Goal: Task Accomplishment & Management: Manage account settings

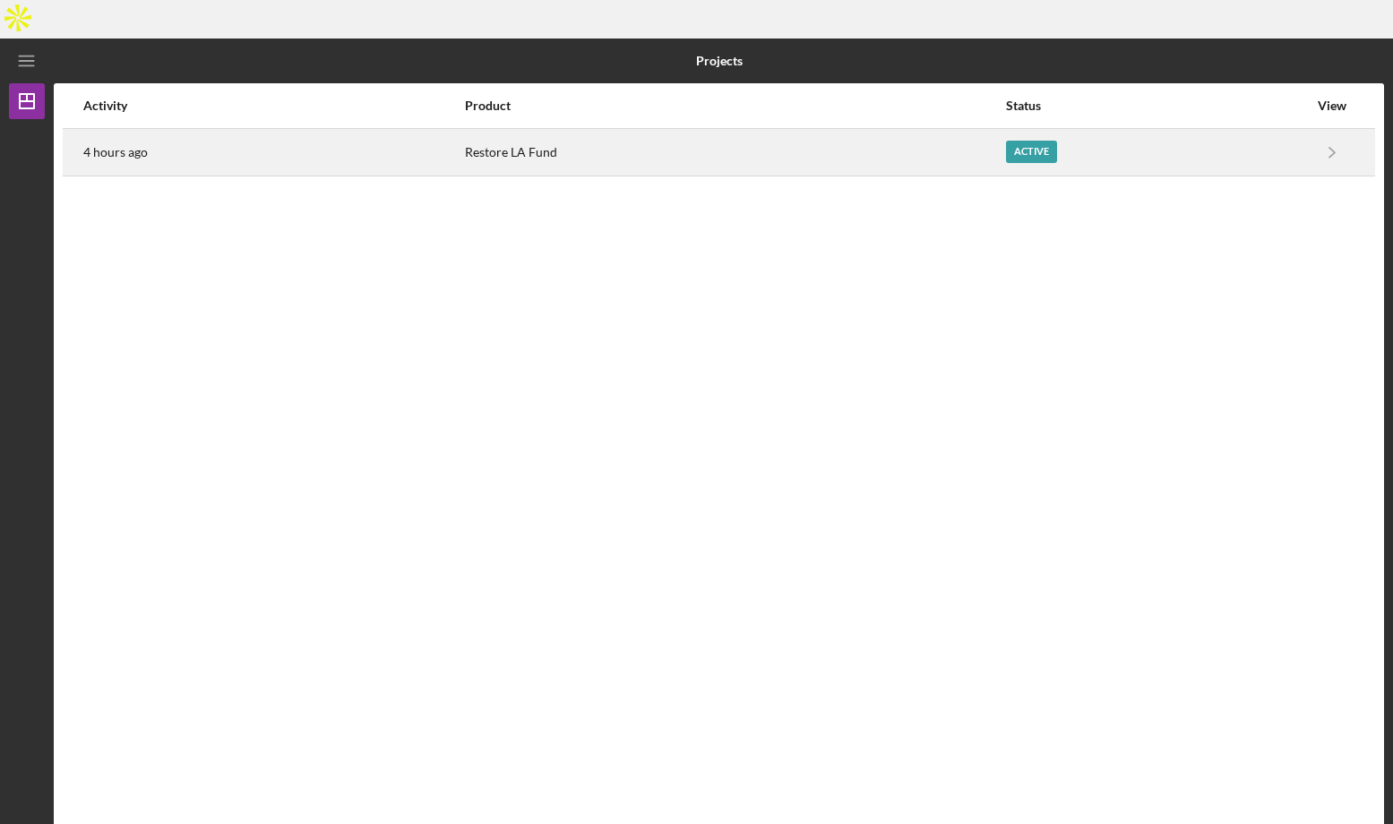
click at [876, 130] on div "Restore LA Fund" at bounding box center [734, 152] width 539 height 45
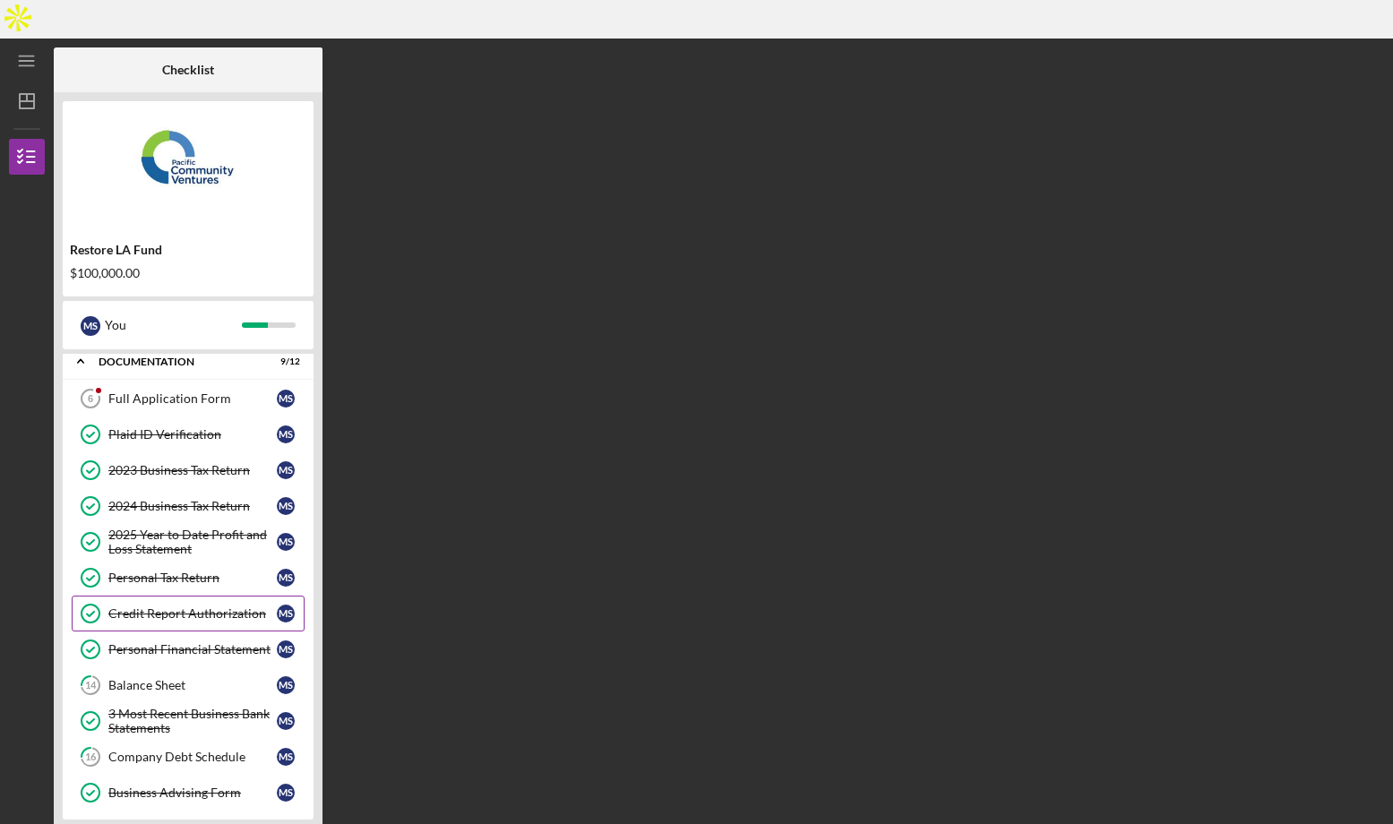
scroll to position [54, 0]
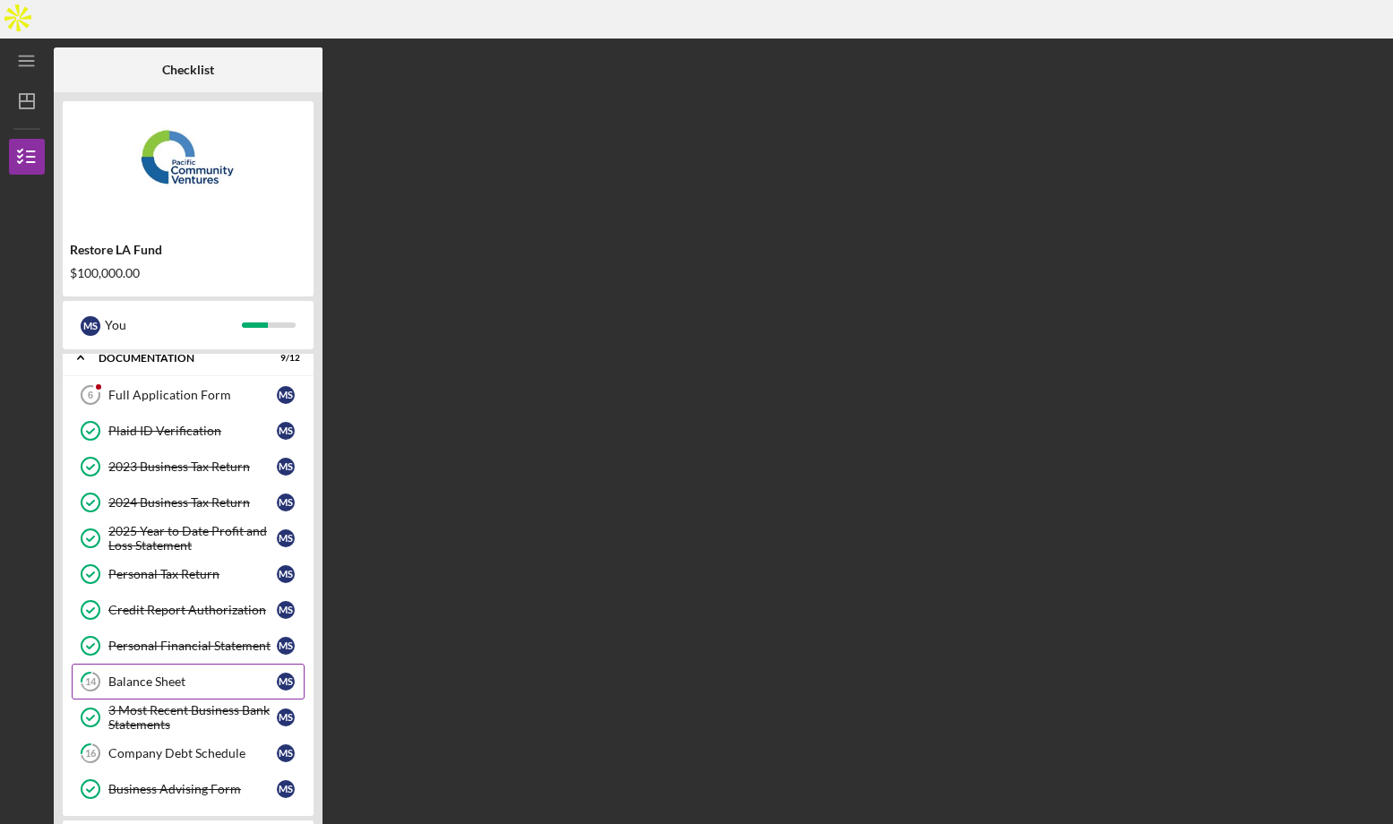
click at [152, 674] on div "Balance Sheet" at bounding box center [192, 681] width 168 height 14
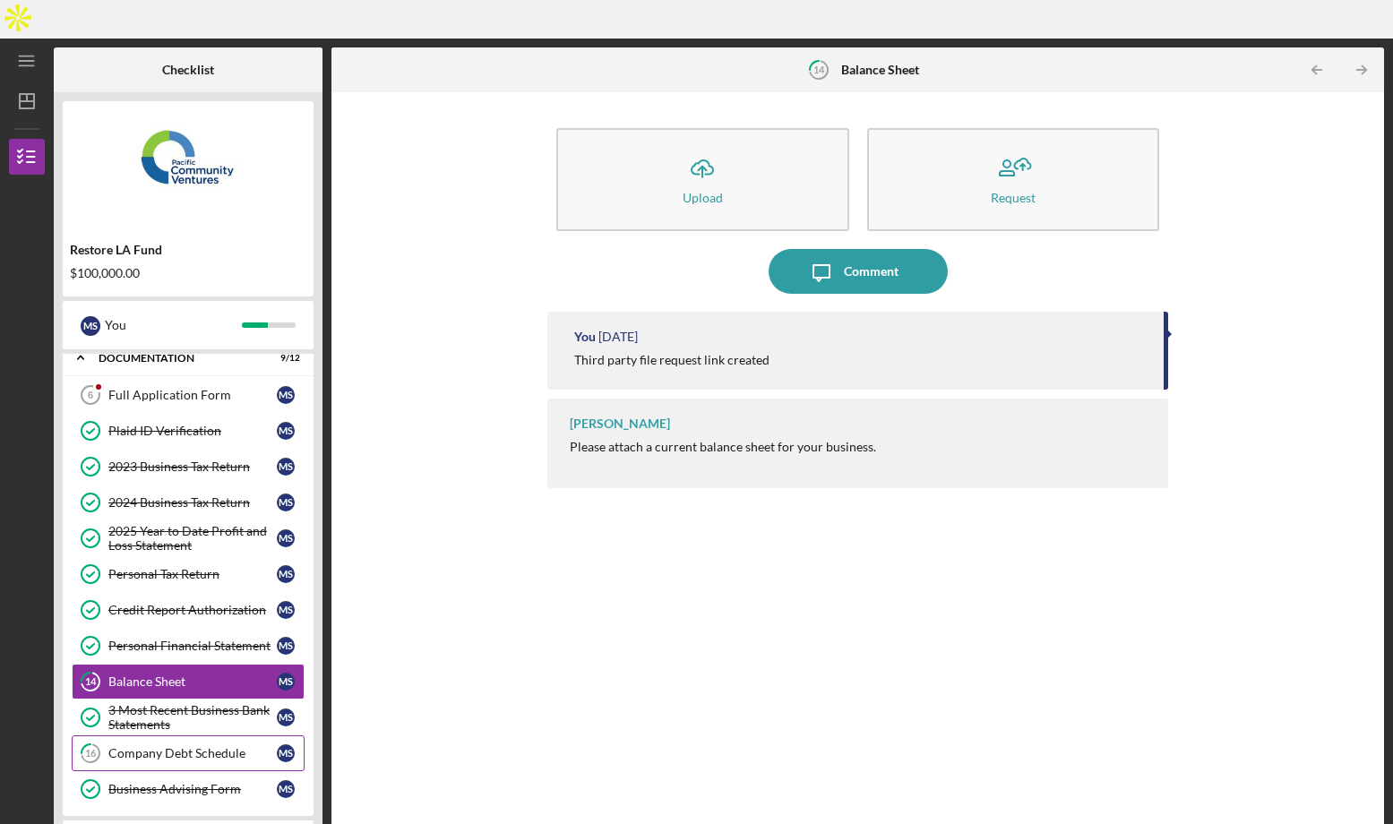
click at [185, 746] on div "Company Debt Schedule" at bounding box center [192, 753] width 168 height 14
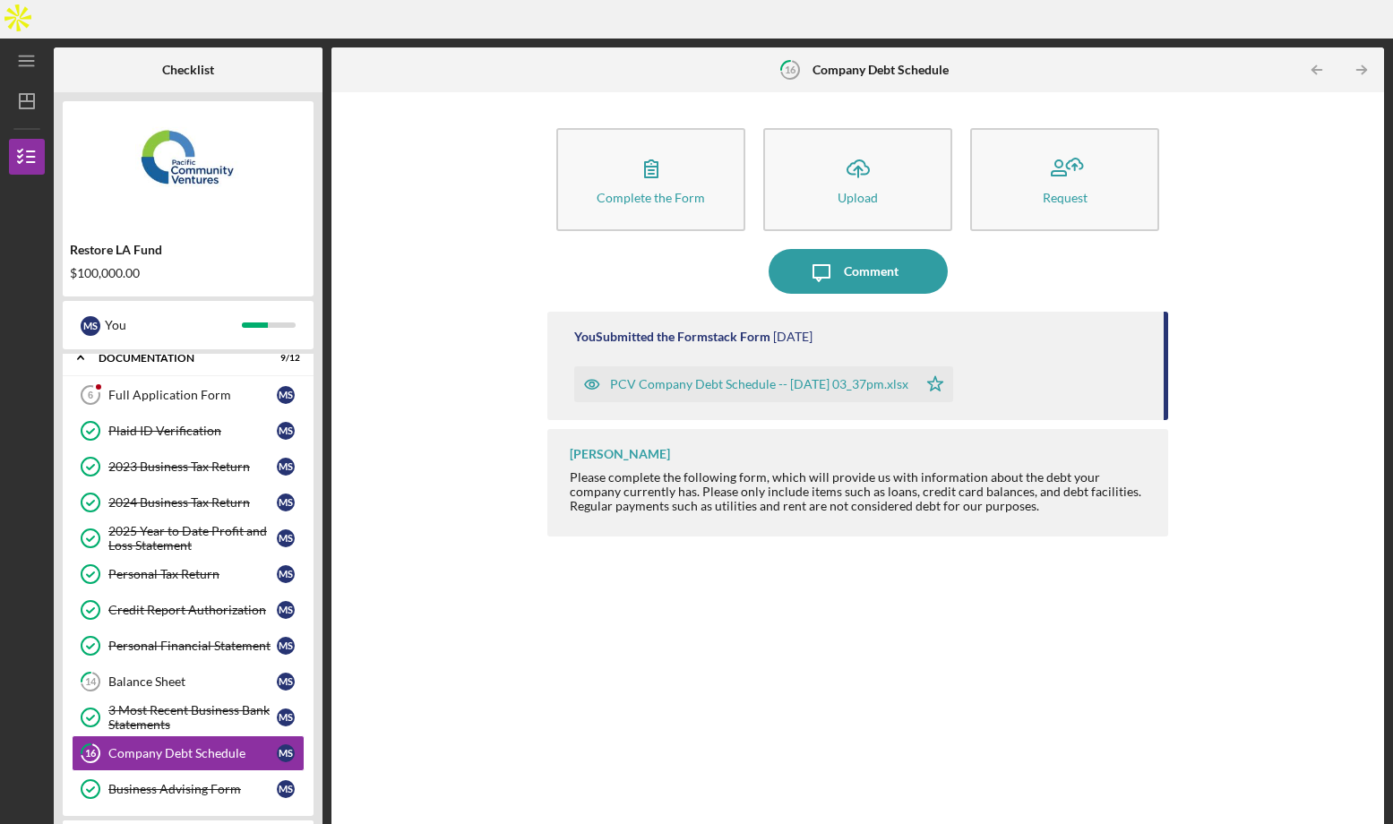
click at [637, 377] on div "PCV Company Debt Schedule -- [DATE] 03_37pm.xlsx" at bounding box center [759, 384] width 298 height 14
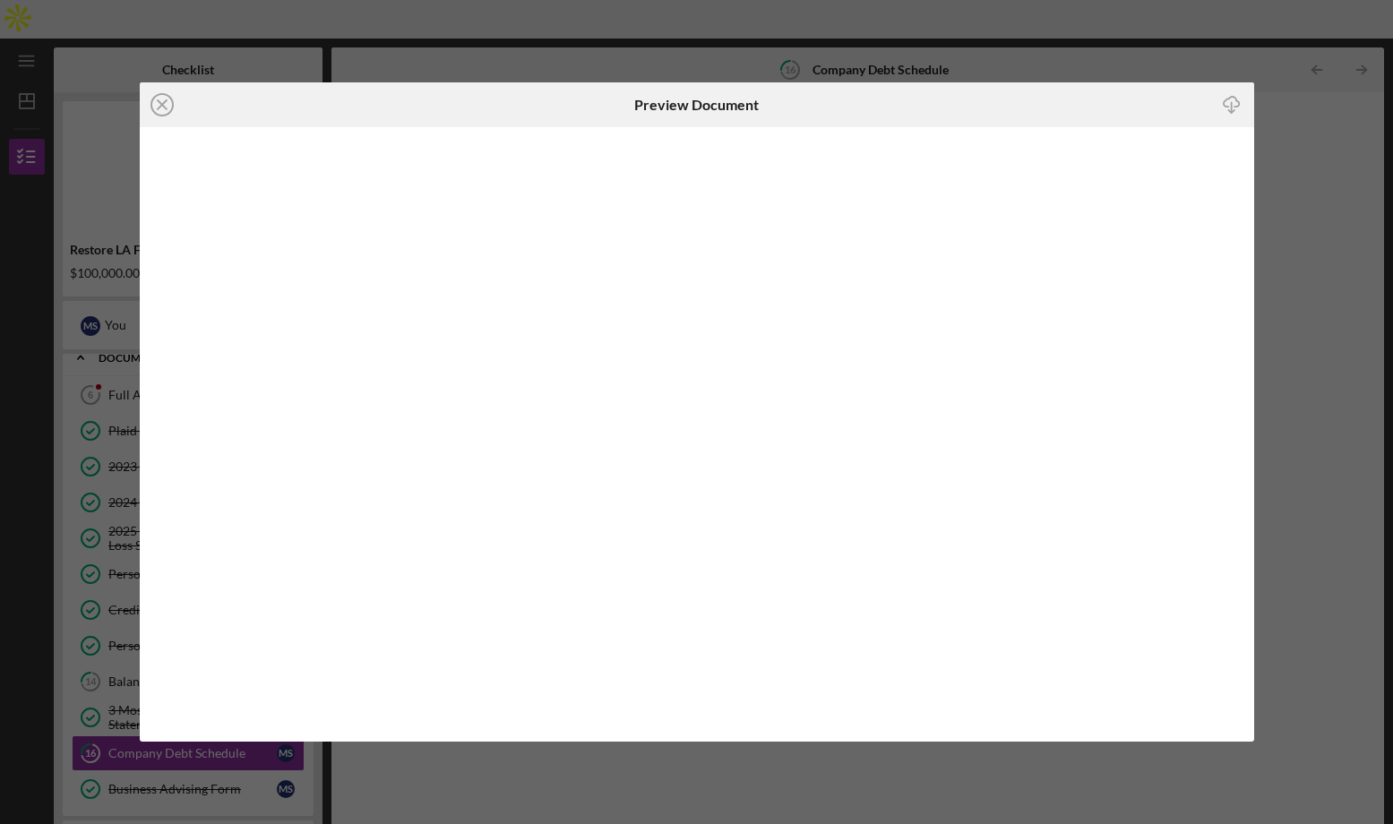
click at [1299, 498] on div "Icon/Close Preview Document Icon/Download" at bounding box center [696, 412] width 1393 height 824
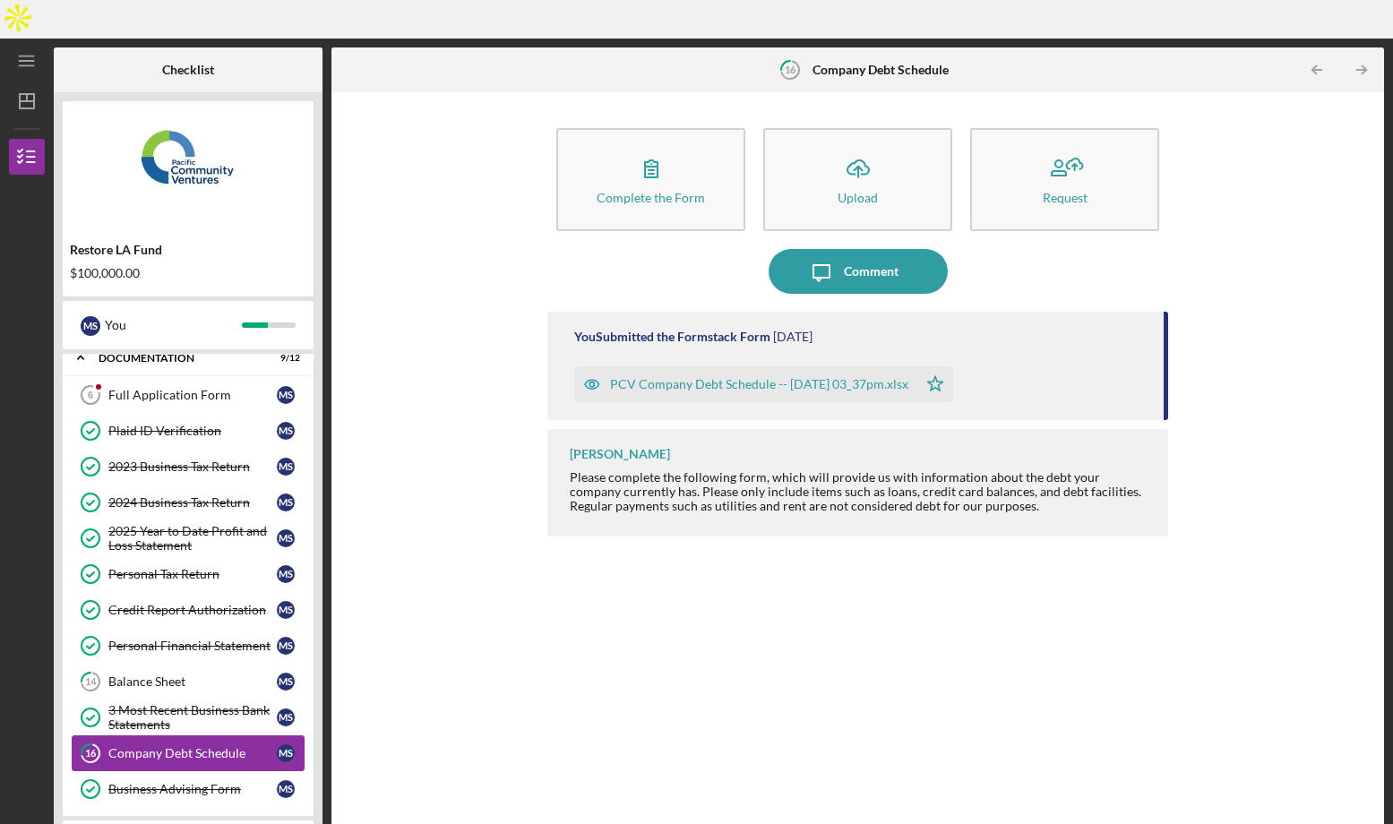
scroll to position [115, 0]
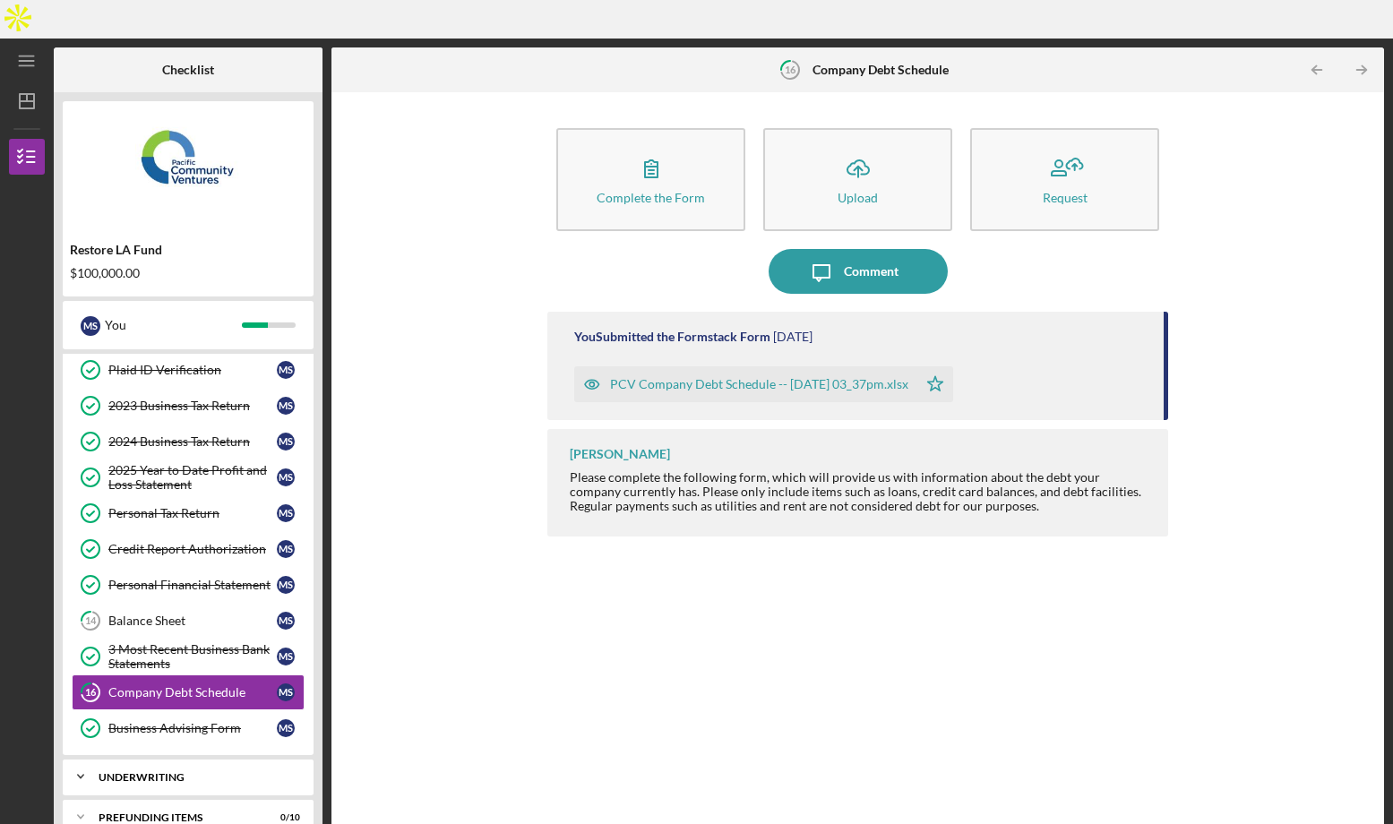
click at [146, 772] on div "Underwriting" at bounding box center [195, 777] width 193 height 11
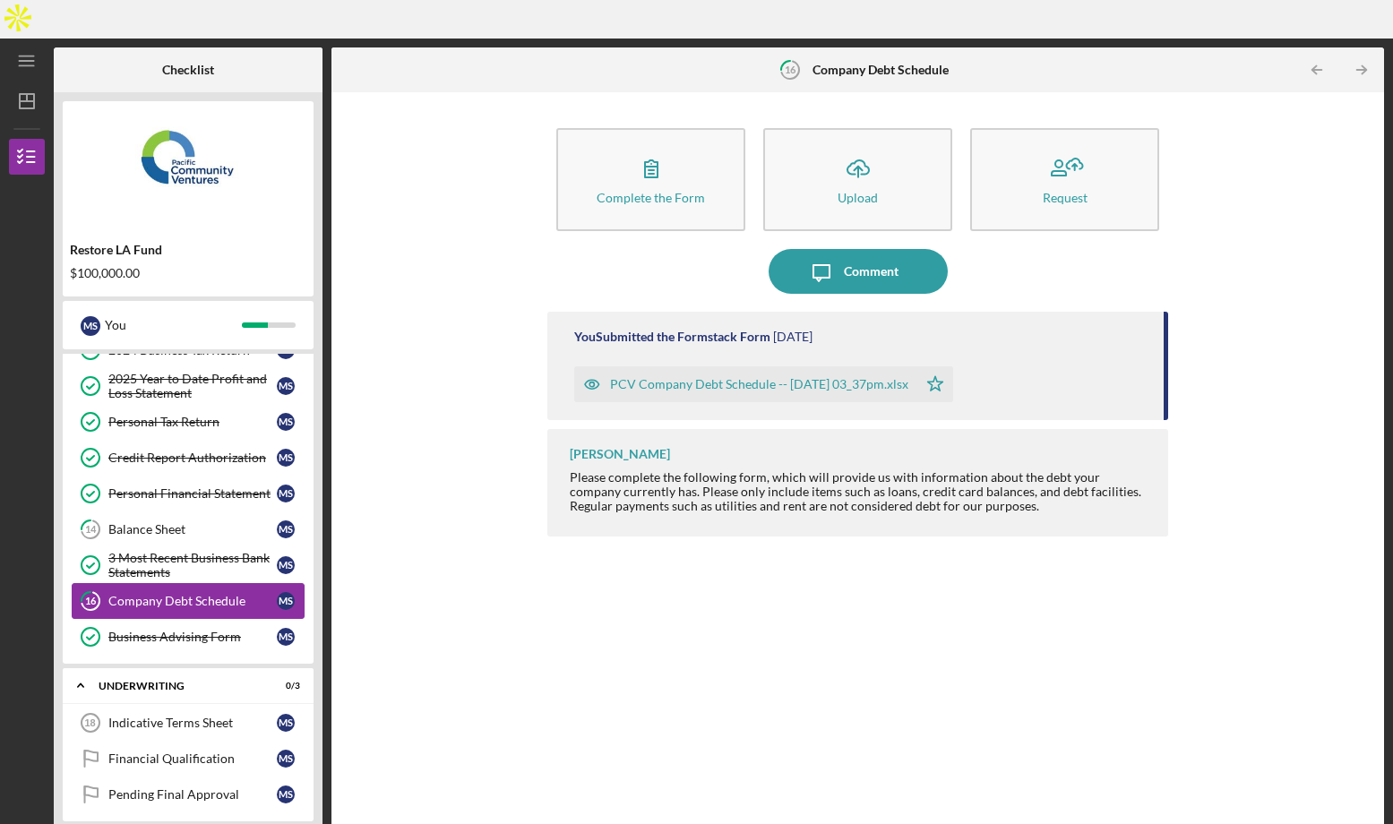
scroll to position [232, 0]
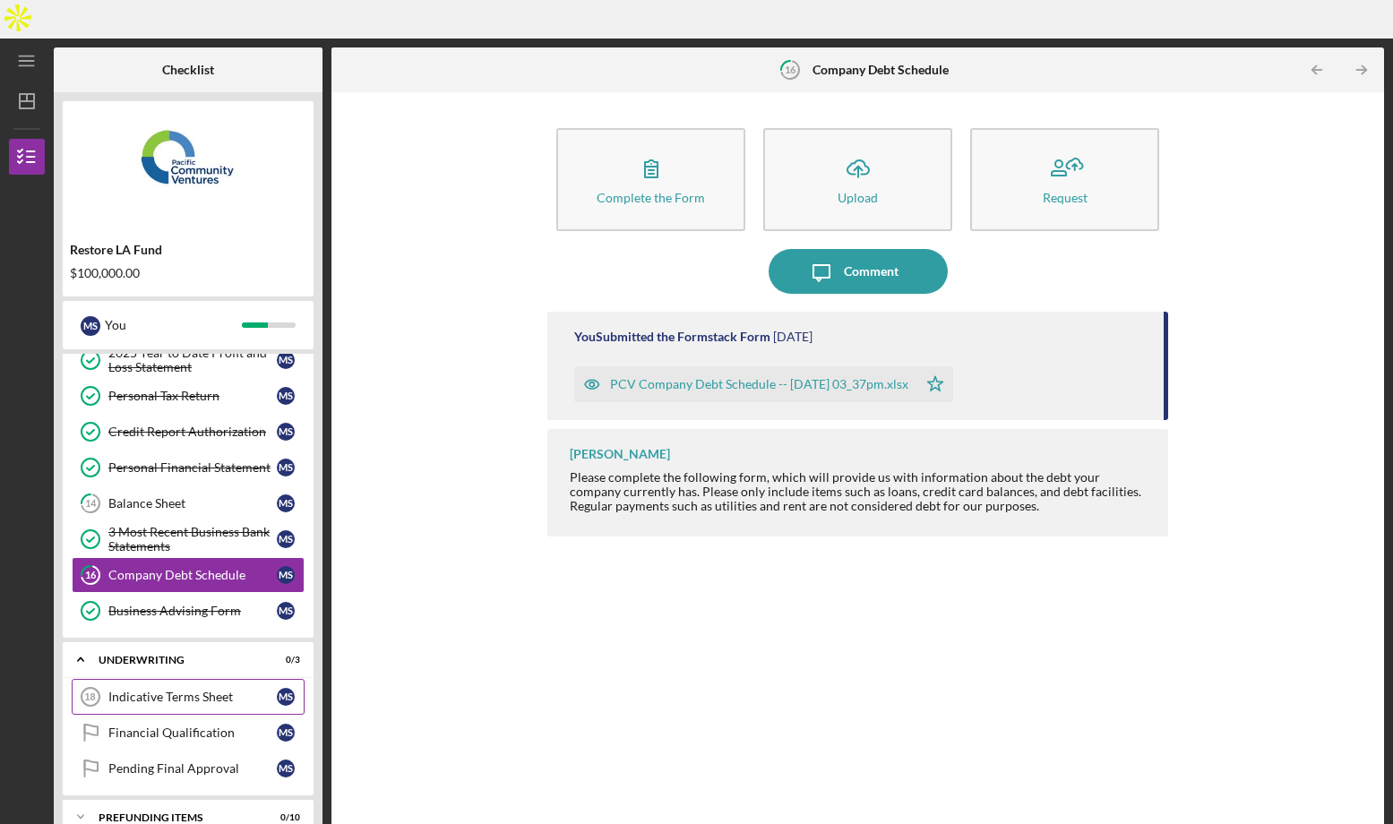
click at [194, 690] on div "Indicative Terms Sheet" at bounding box center [192, 697] width 168 height 14
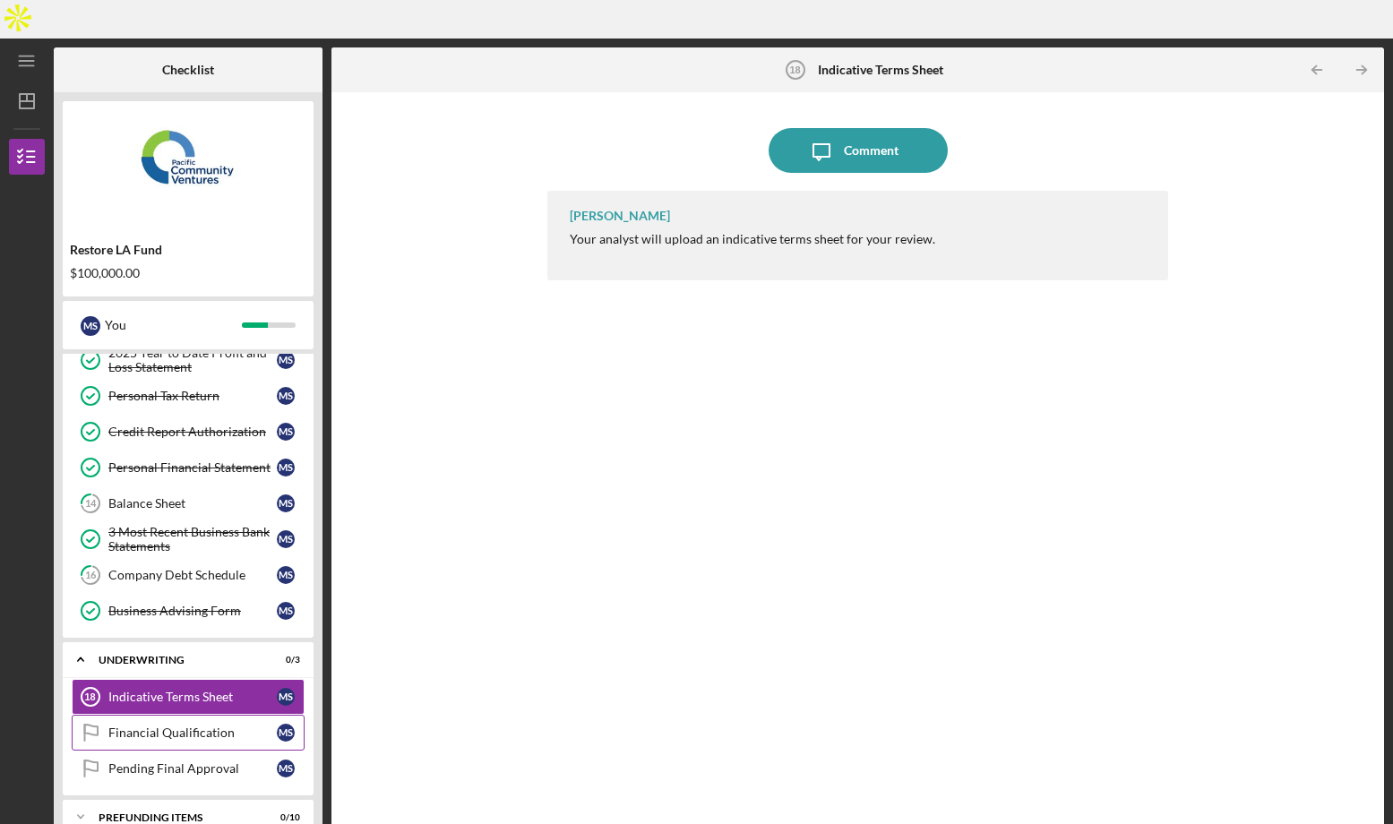
click at [179, 725] on div "Financial Qualification" at bounding box center [192, 732] width 168 height 14
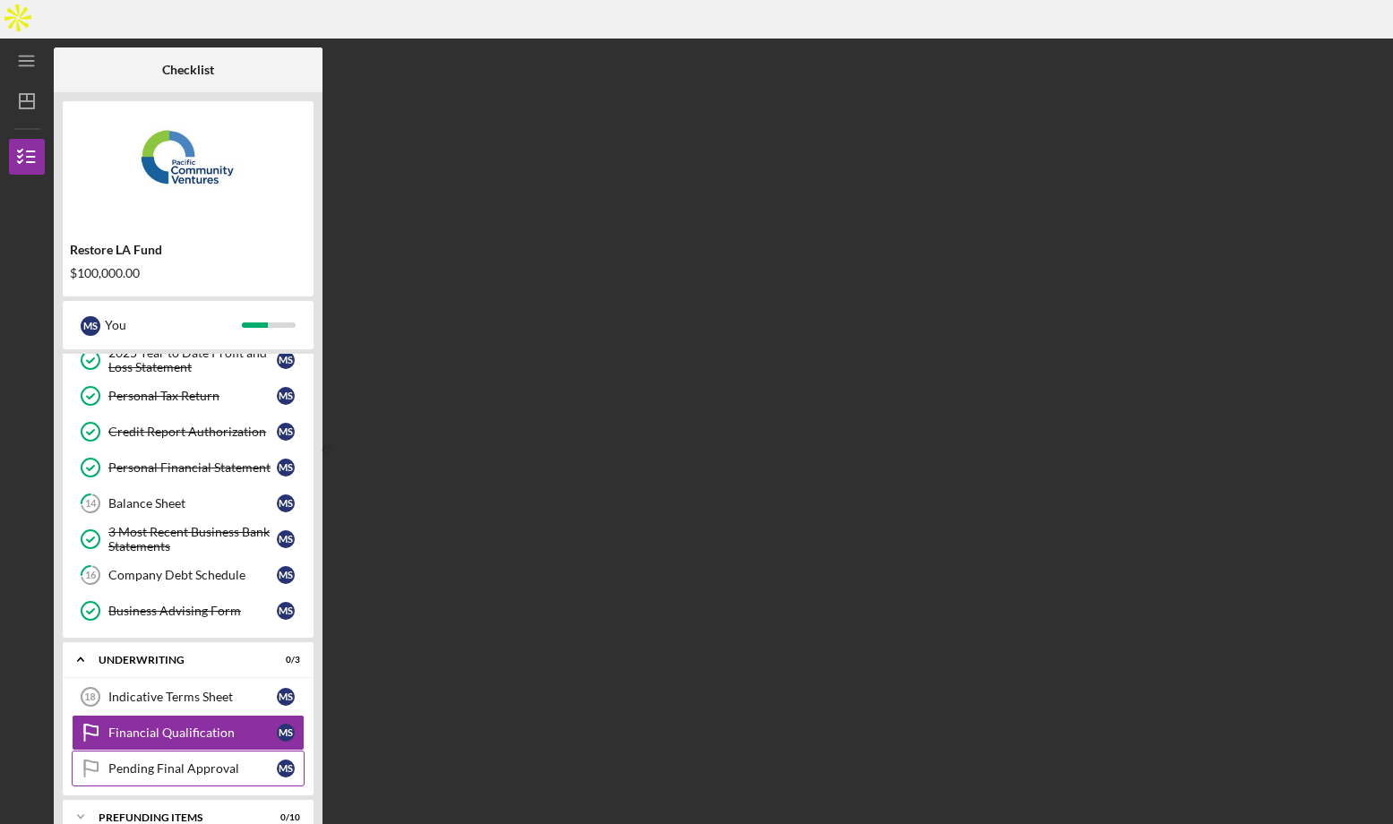
click at [177, 761] on div "Pending Final Approval" at bounding box center [192, 768] width 168 height 14
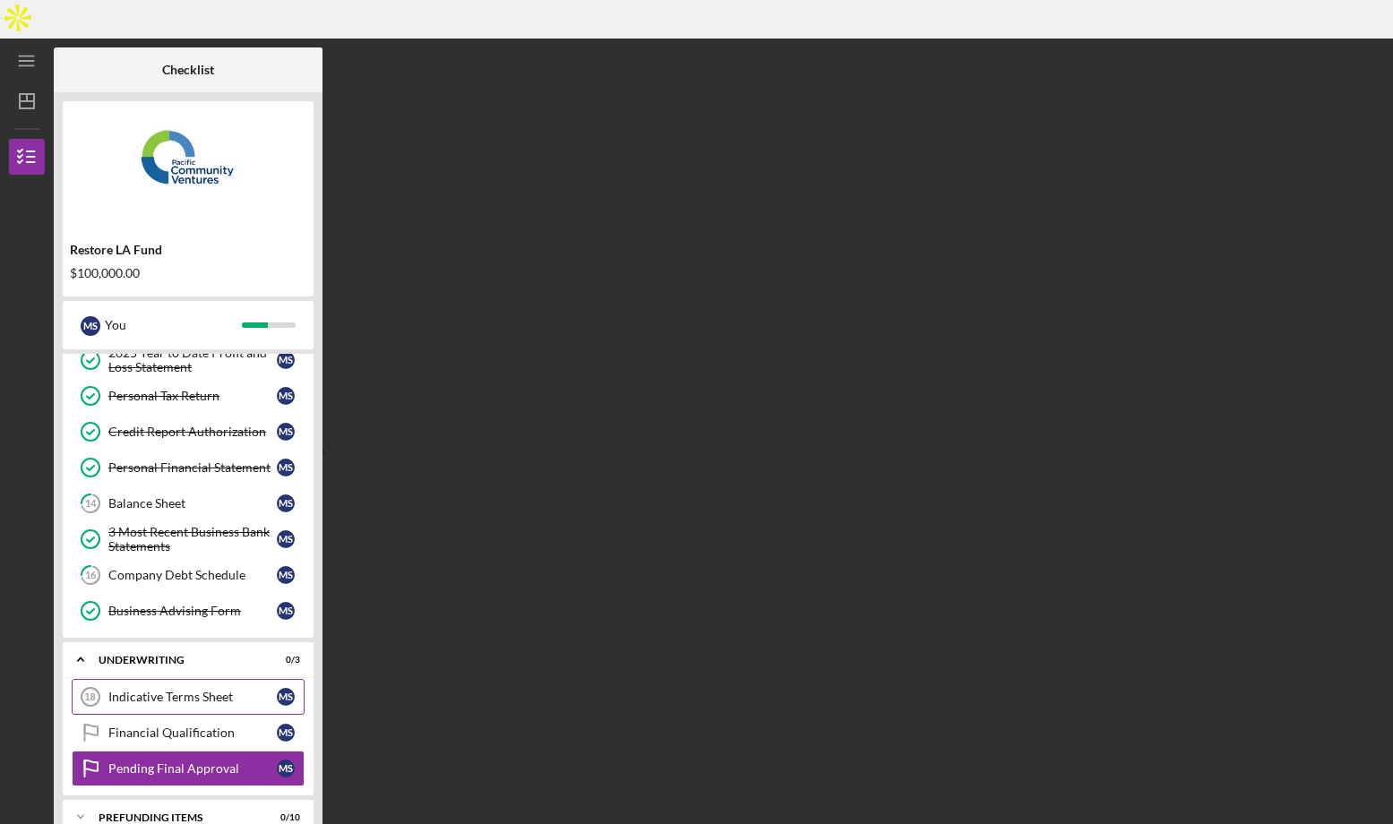
click at [174, 679] on link "Indicative Terms Sheet 18 Indicative Terms Sheet M S" at bounding box center [188, 697] width 233 height 36
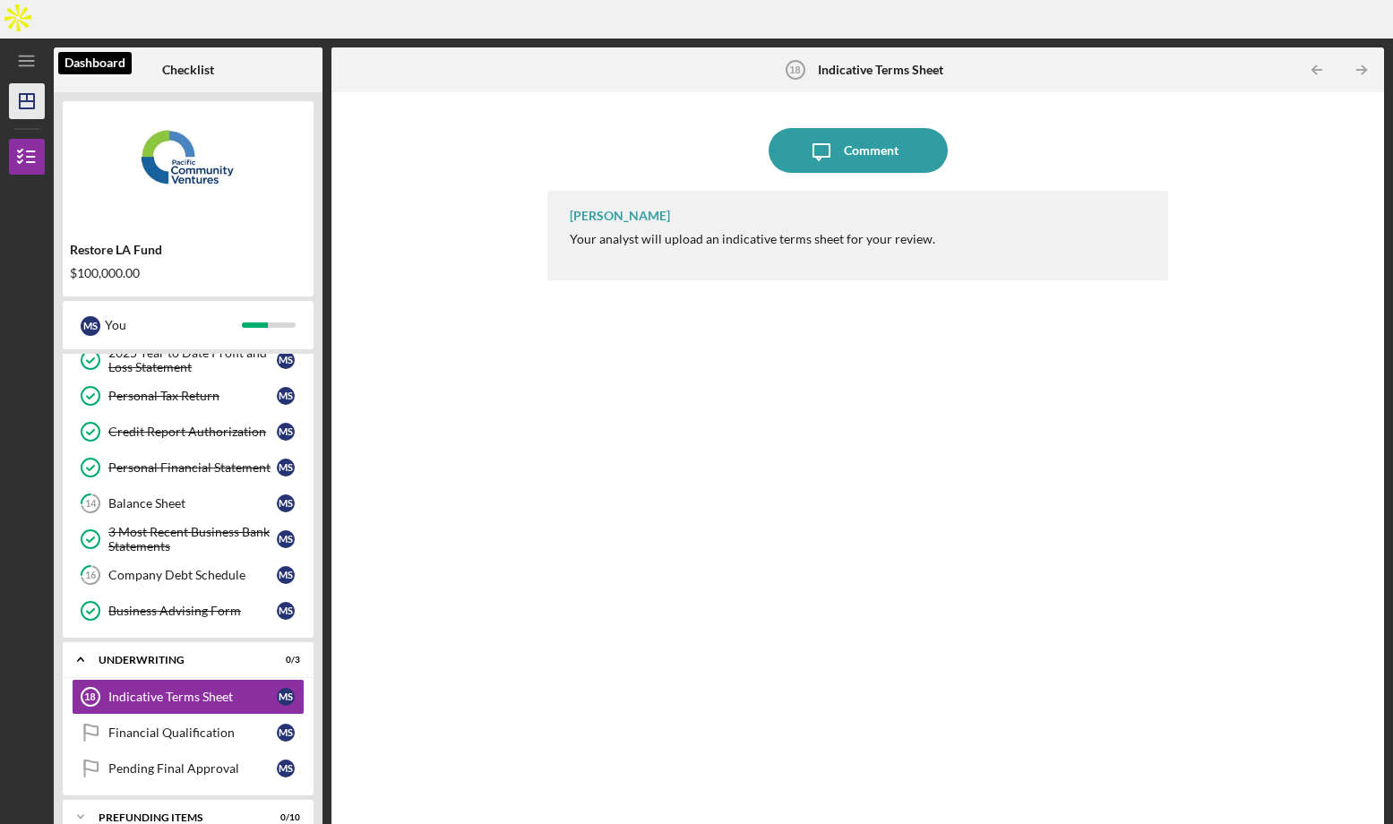
click at [30, 79] on icon "Icon/Dashboard" at bounding box center [26, 101] width 45 height 45
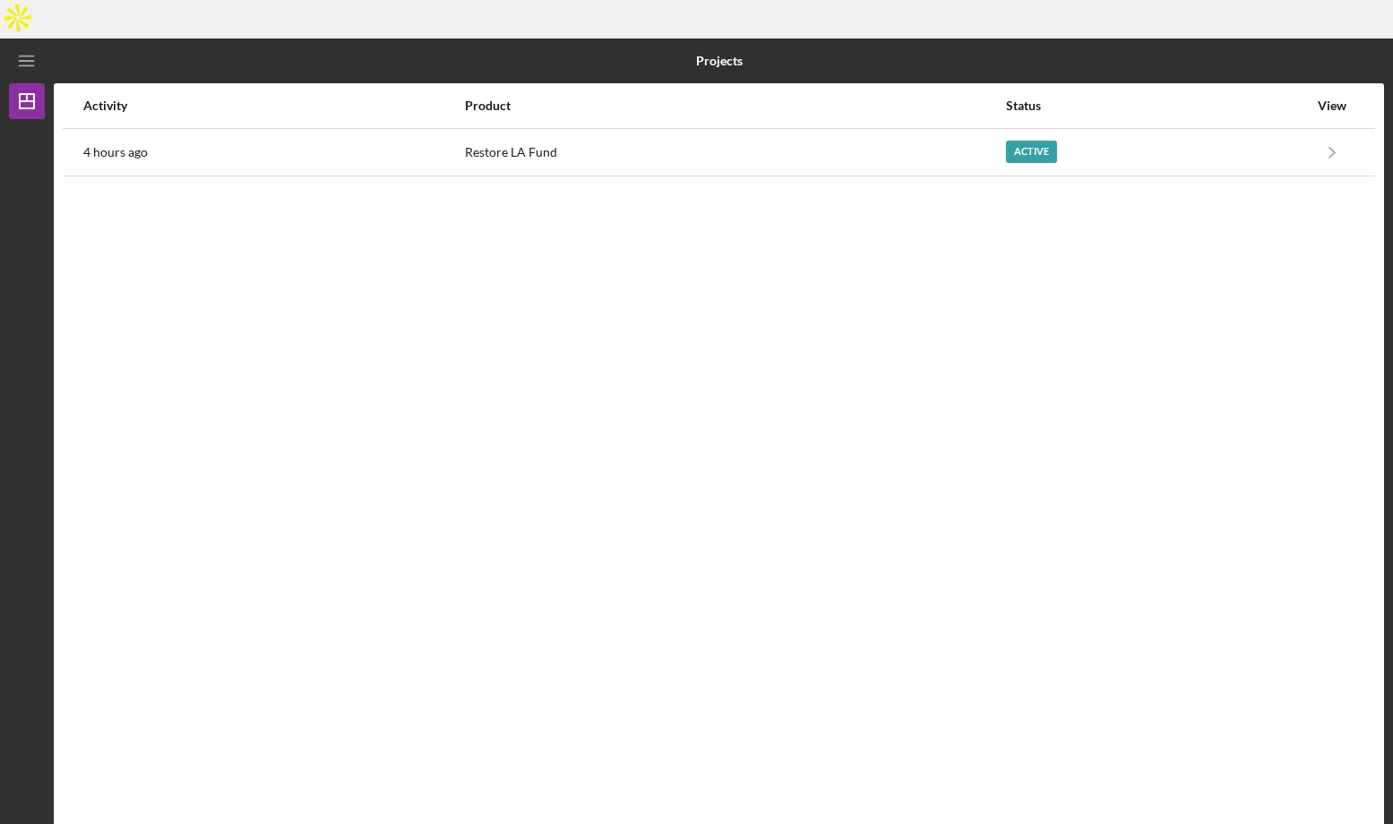
click at [29, 134] on div at bounding box center [27, 468] width 36 height 699
click at [25, 41] on icon "Icon/Menu" at bounding box center [27, 61] width 40 height 40
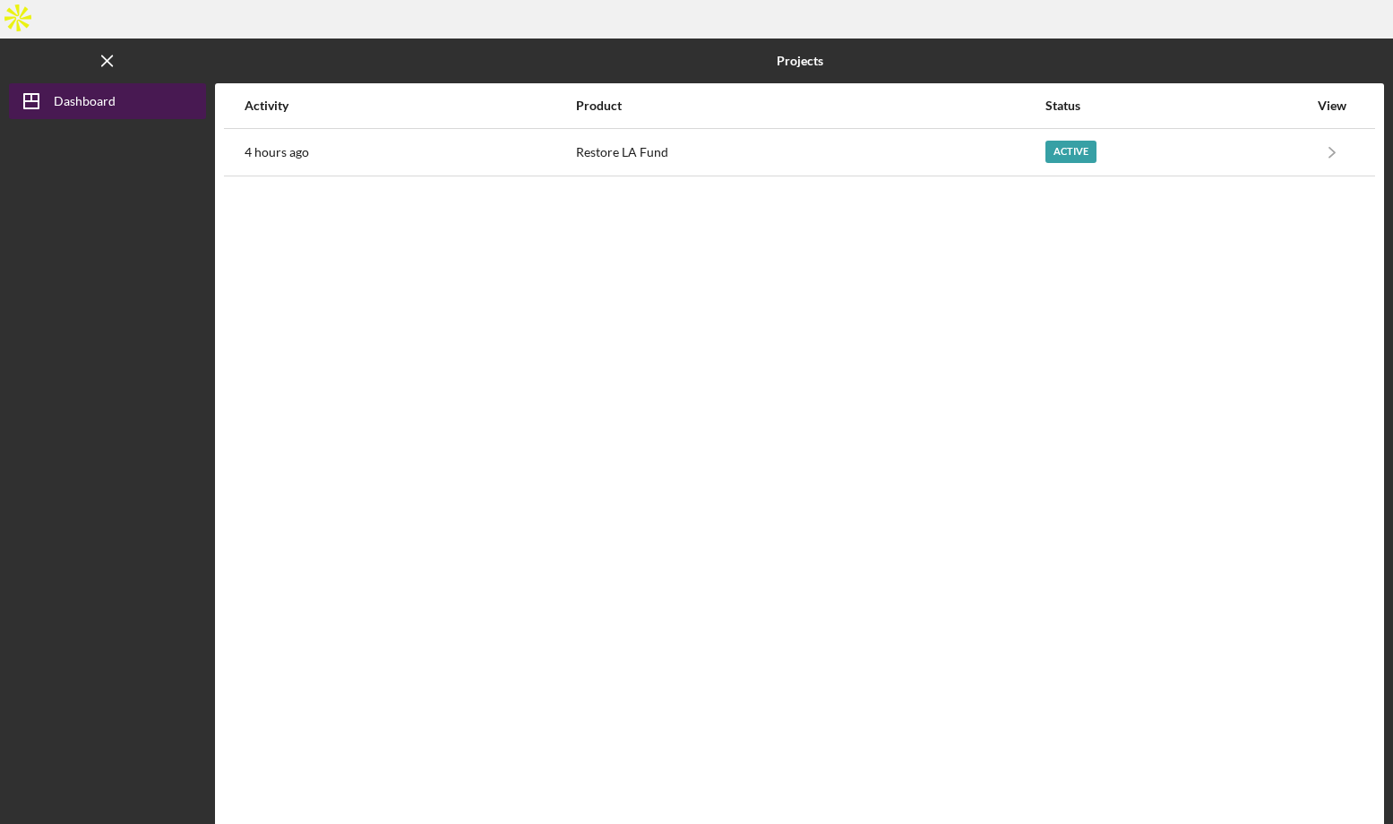
click at [56, 83] on div "Dashboard" at bounding box center [85, 103] width 62 height 40
click at [98, 818] on div "[PERSON_NAME]" at bounding box center [103, 838] width 116 height 40
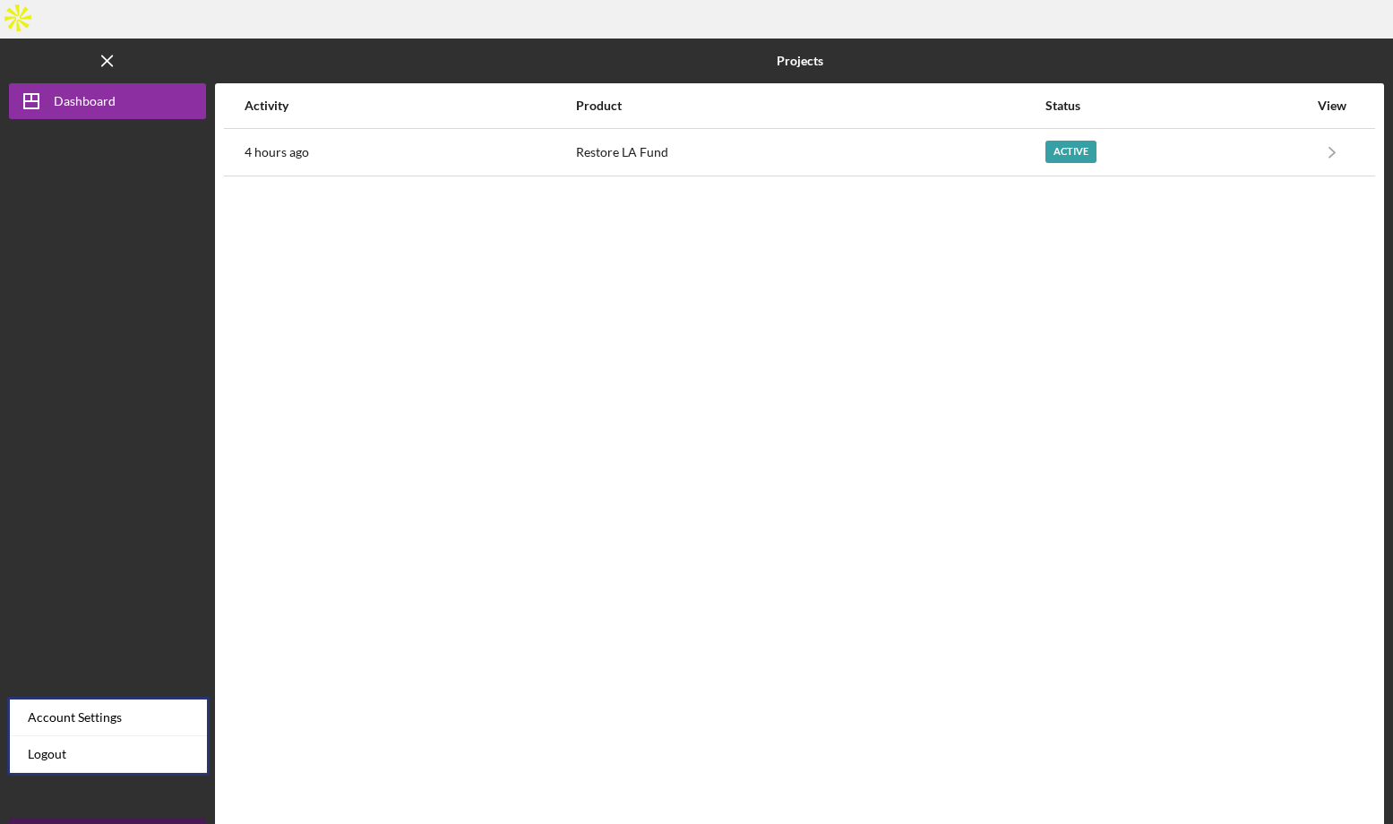
click at [176, 813] on icon "Icon/Overflow" at bounding box center [183, 835] width 45 height 45
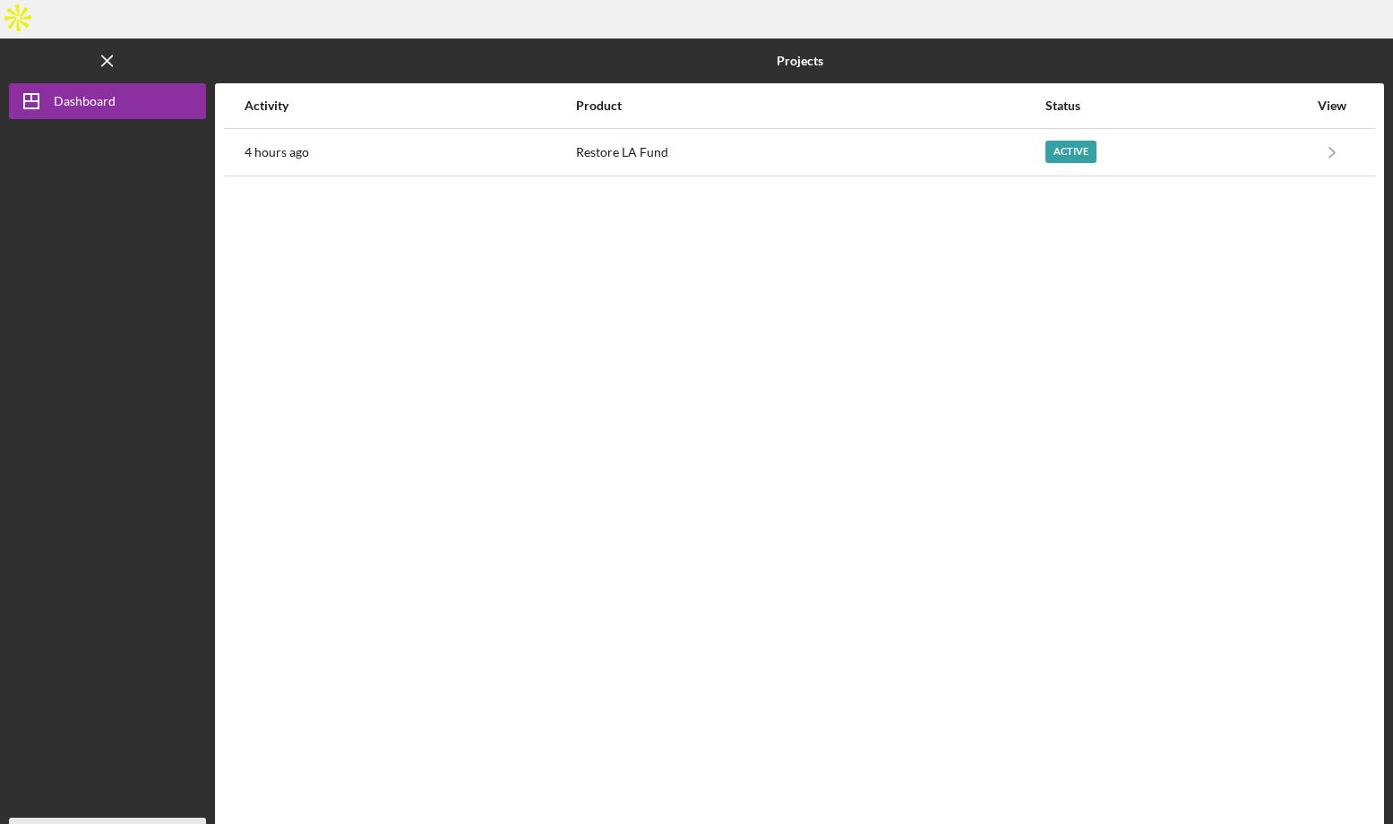
click at [150, 818] on div "[PERSON_NAME]" at bounding box center [103, 838] width 116 height 40
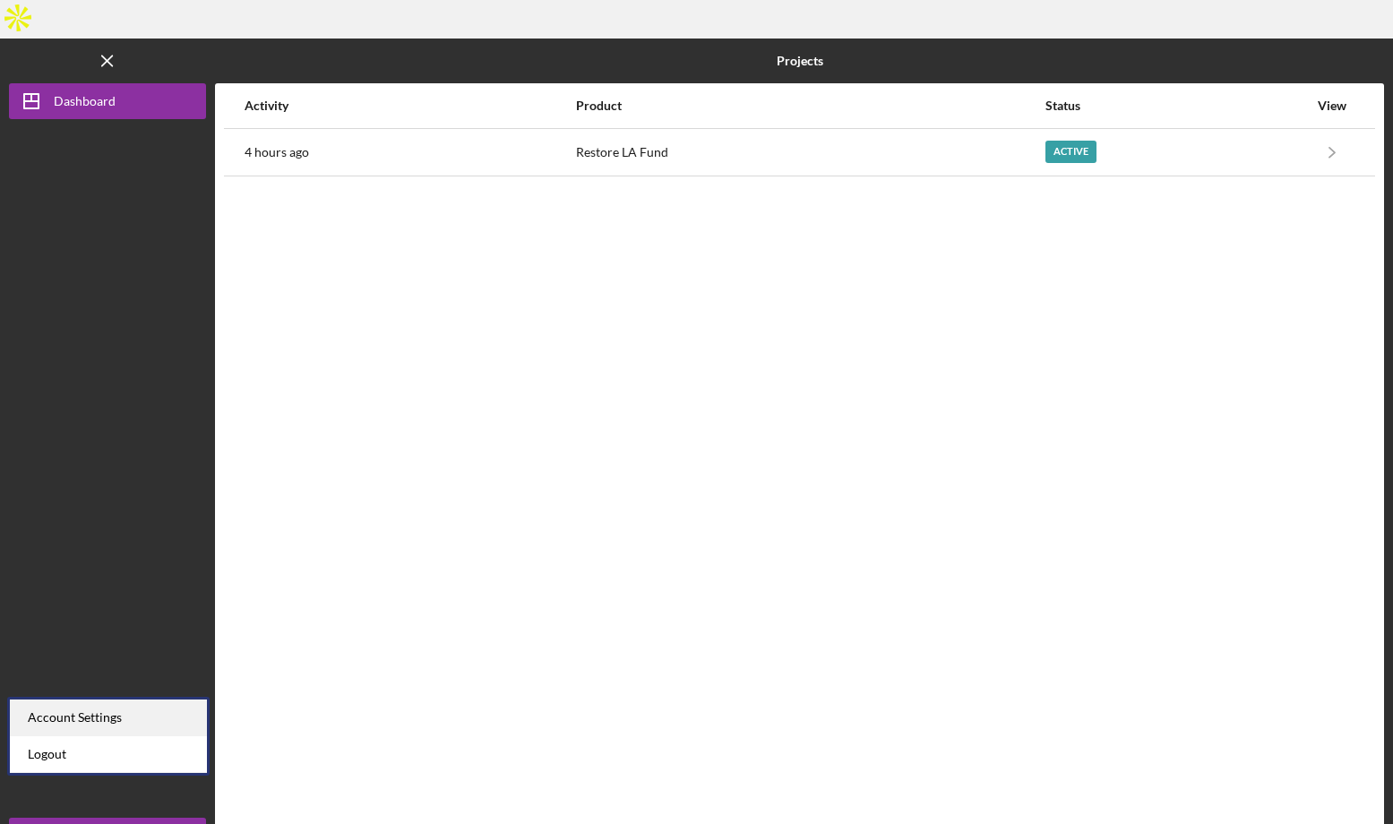
click at [101, 712] on div "Account Settings" at bounding box center [108, 718] width 197 height 37
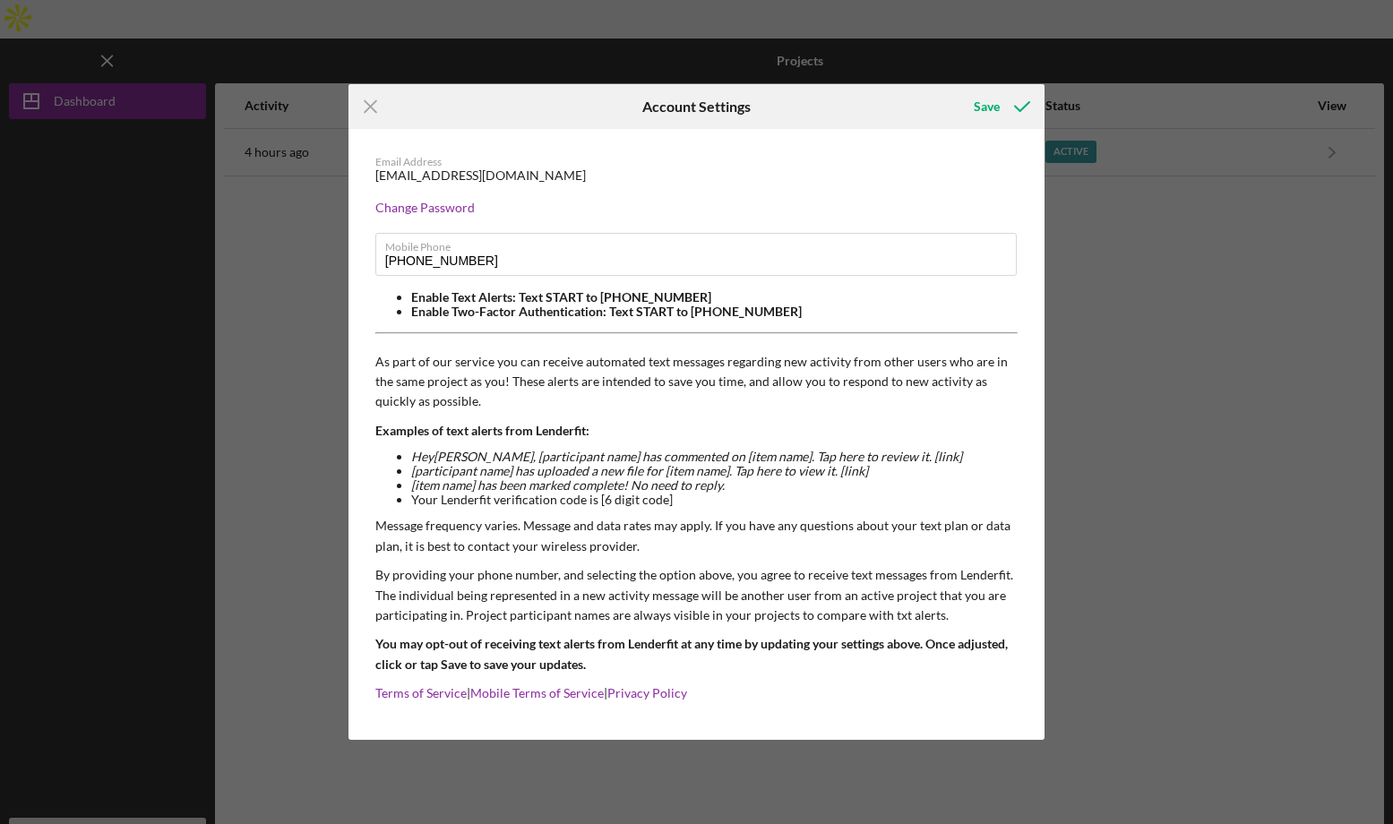
click at [180, 795] on div "Icon/Menu Close Account Settings Save Email Address [EMAIL_ADDRESS][DOMAIN_NAME…" at bounding box center [696, 412] width 1393 height 824
drag, startPoint x: 479, startPoint y: 262, endPoint x: 407, endPoint y: 261, distance: 72.6
click at [409, 261] on input "[PHONE_NUMBER]" at bounding box center [696, 254] width 642 height 43
click at [321, 362] on div "Icon/Menu Close Account Settings Save Email Address [EMAIL_ADDRESS][DOMAIN_NAME…" at bounding box center [696, 412] width 1393 height 824
click at [327, 690] on div "Icon/Menu Close Account Settings Save Email Address [EMAIL_ADDRESS][DOMAIN_NAME…" at bounding box center [696, 412] width 1393 height 824
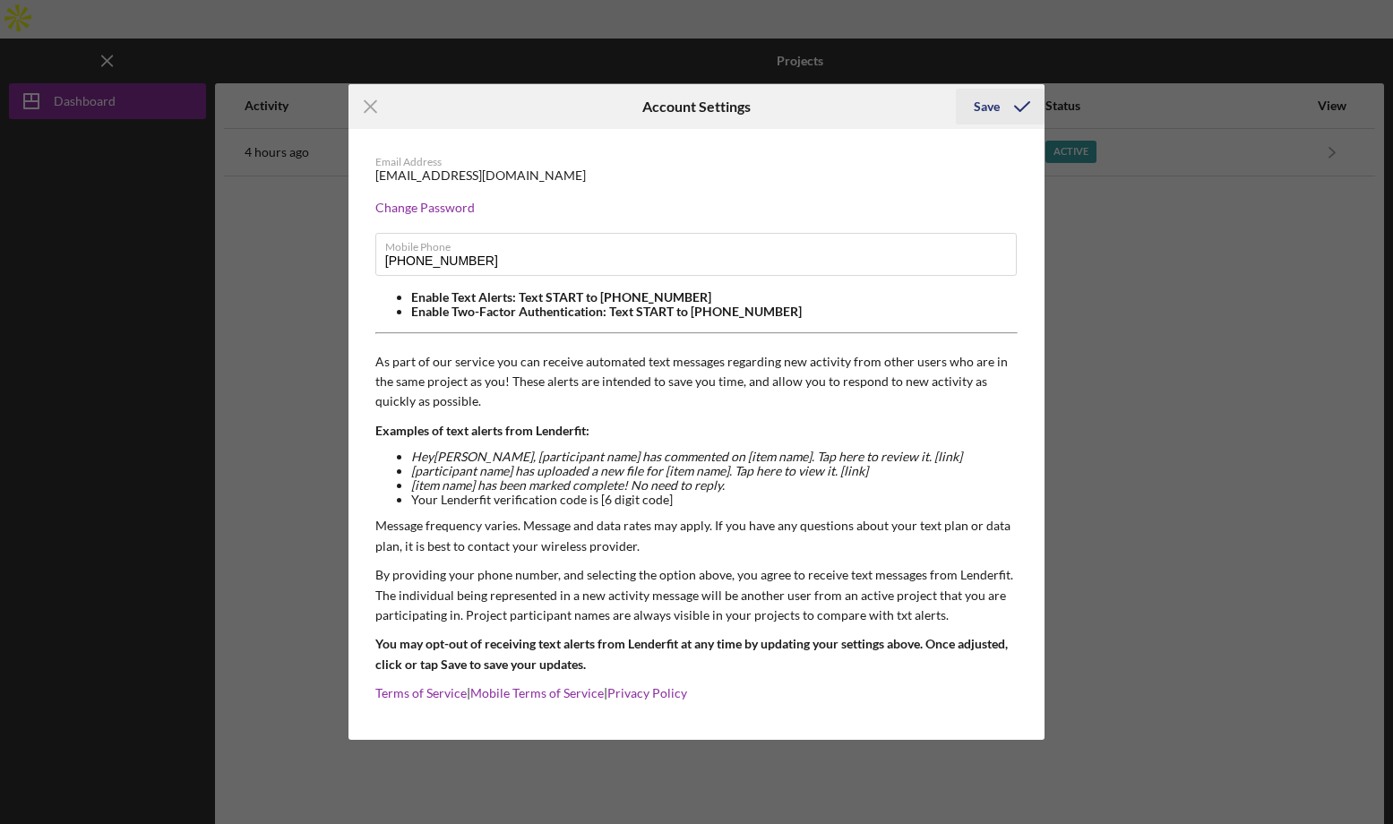
click at [1014, 108] on icon "submit" at bounding box center [1022, 106] width 45 height 45
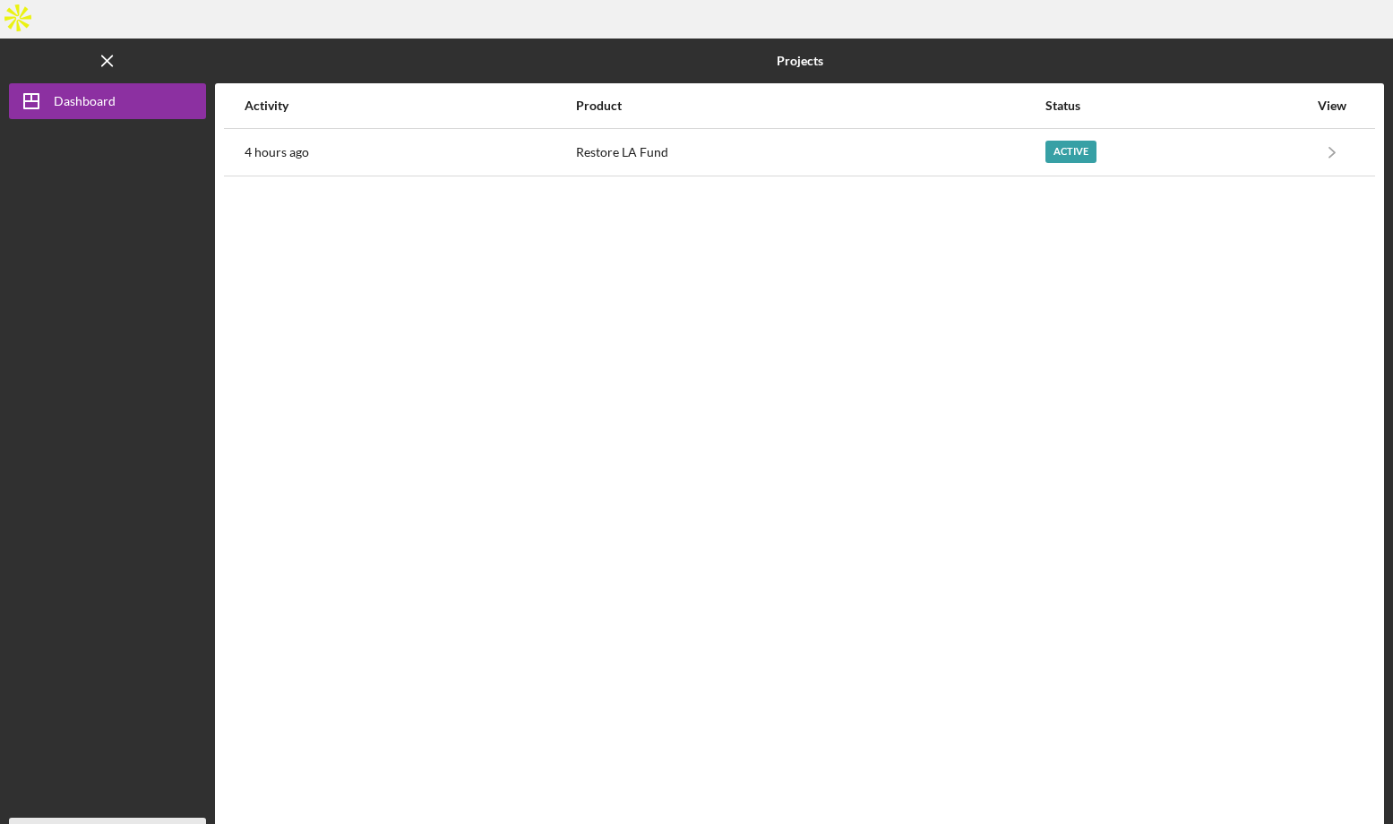
click at [100, 818] on div "[PERSON_NAME]" at bounding box center [103, 838] width 116 height 40
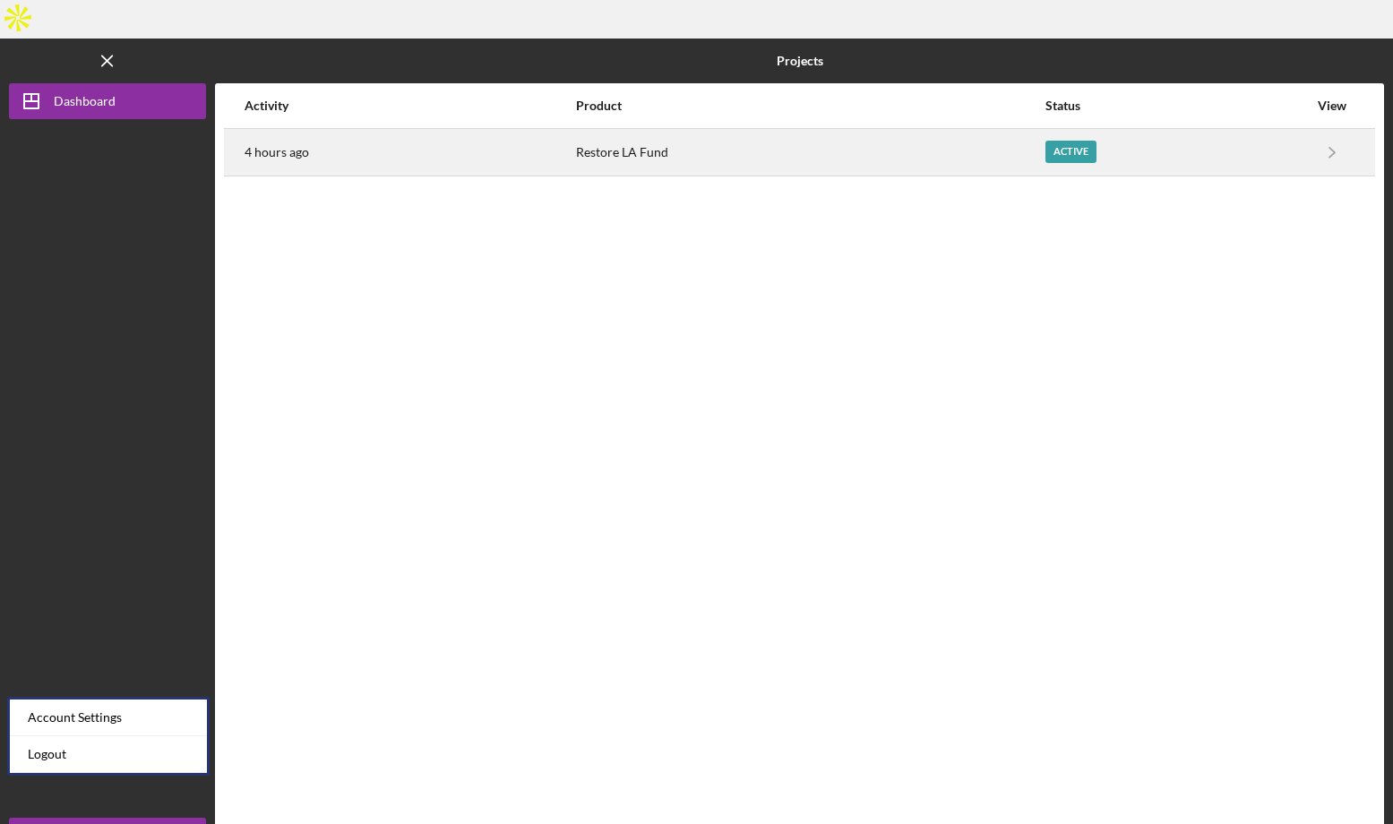
click at [540, 130] on div "4 hours ago" at bounding box center [410, 152] width 330 height 45
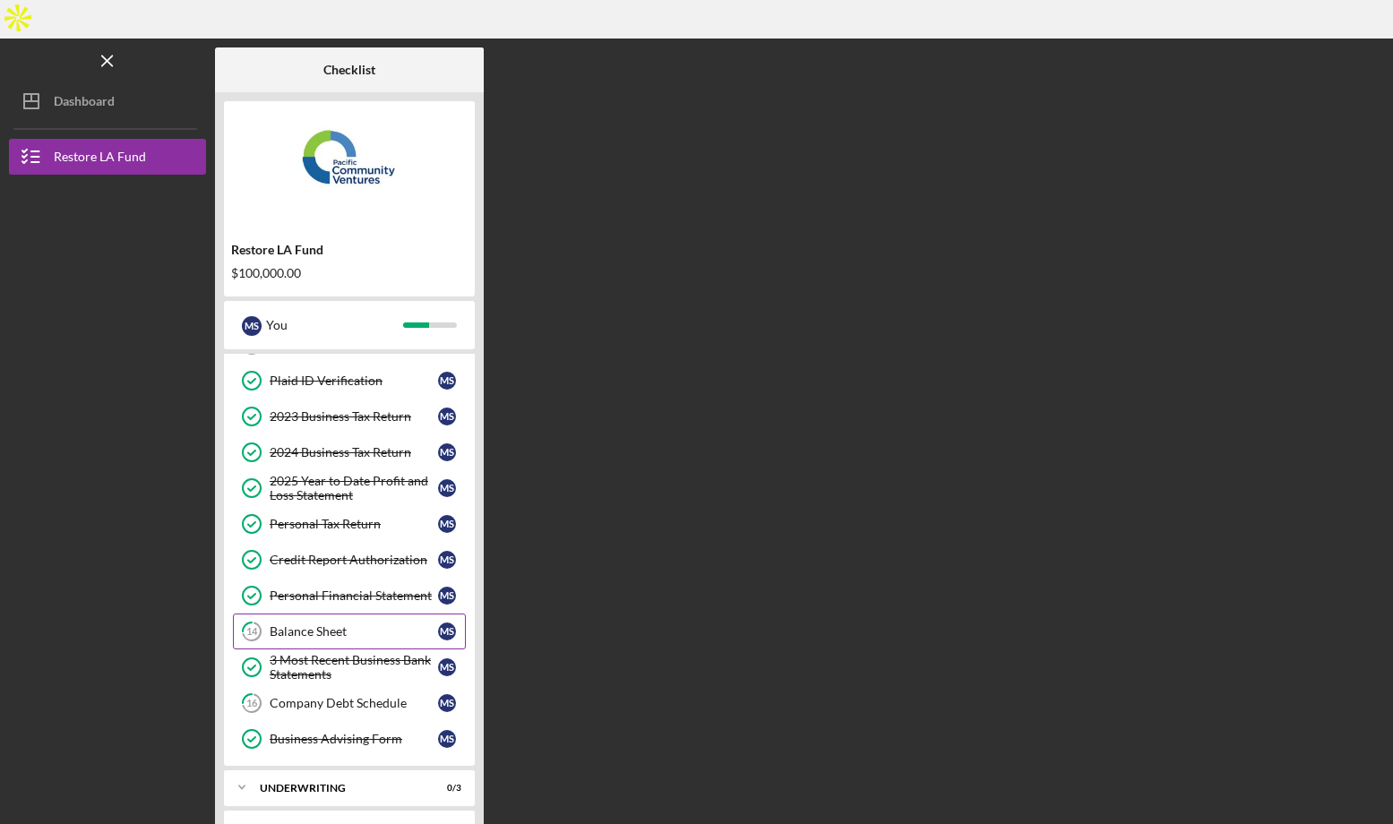
scroll to position [107, 0]
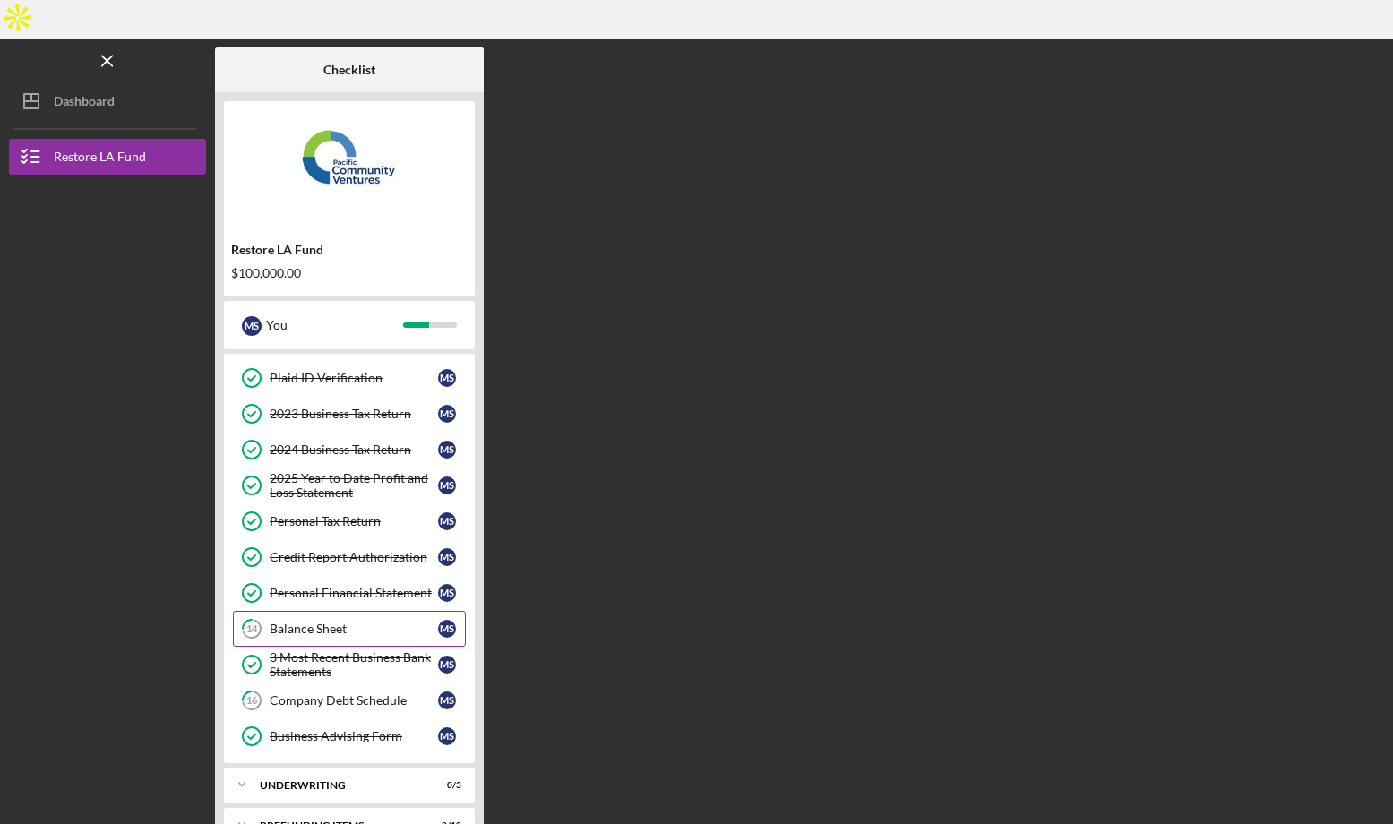
click at [361, 611] on link "14 Balance Sheet M S" at bounding box center [349, 629] width 233 height 36
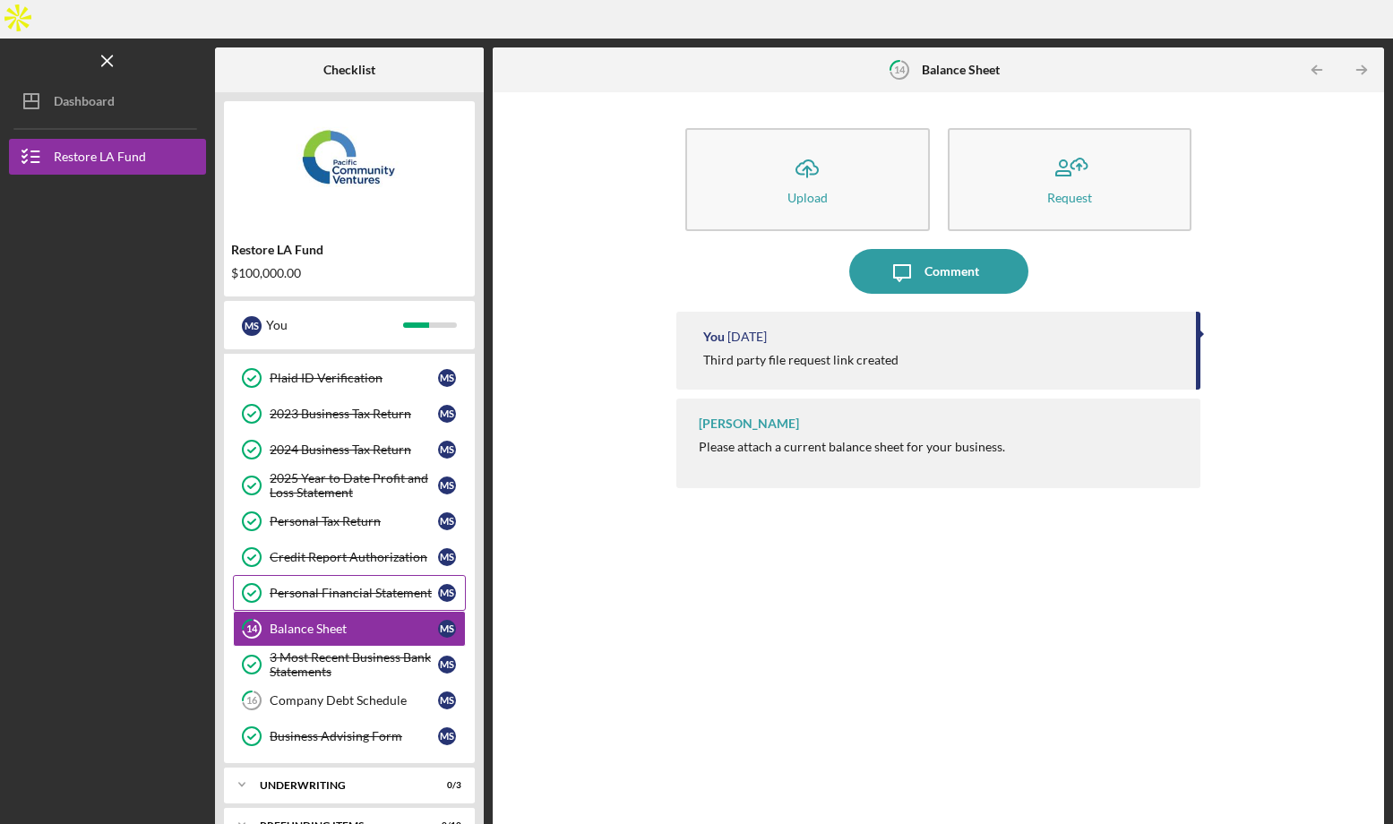
scroll to position [99, 0]
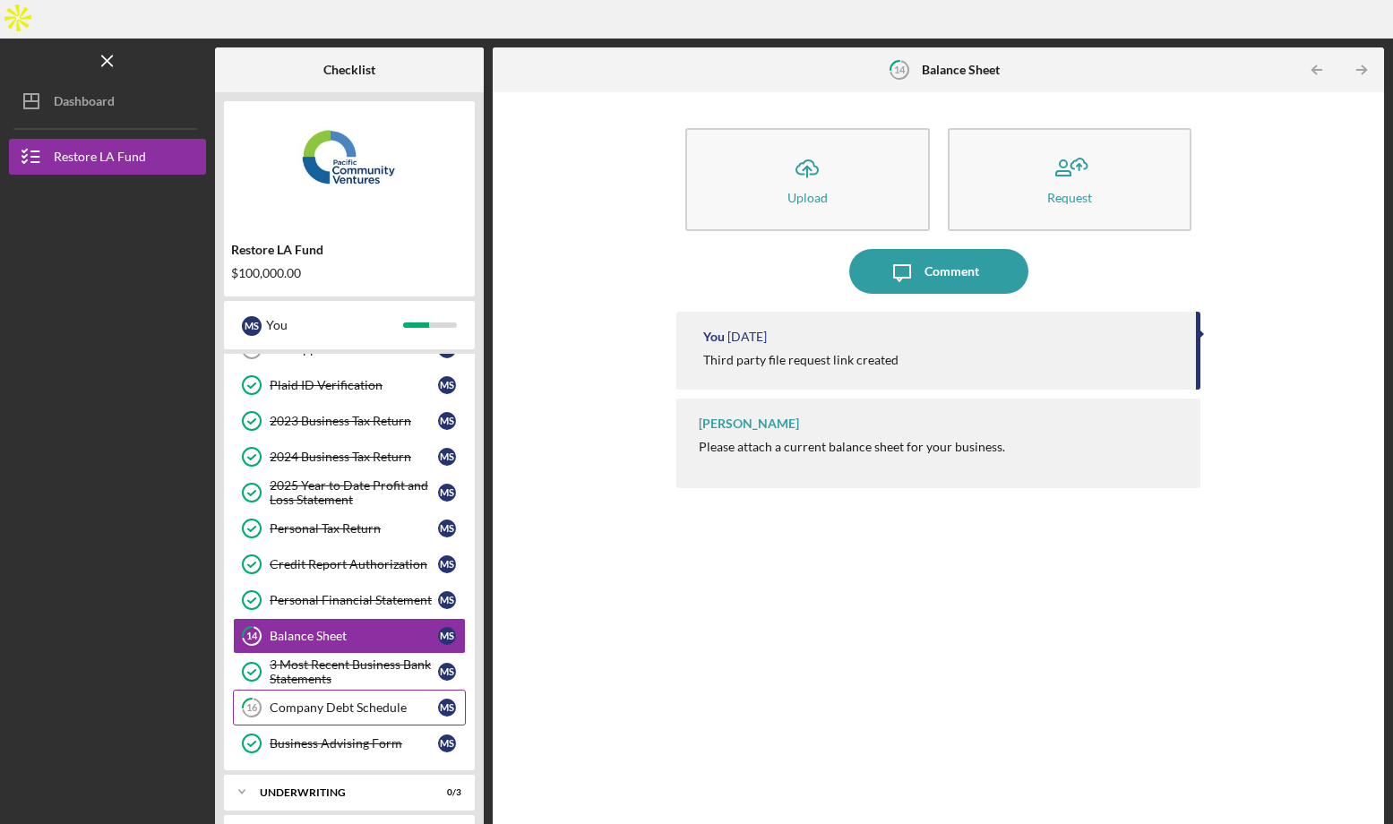
click at [353, 700] on div "Company Debt Schedule" at bounding box center [354, 707] width 168 height 14
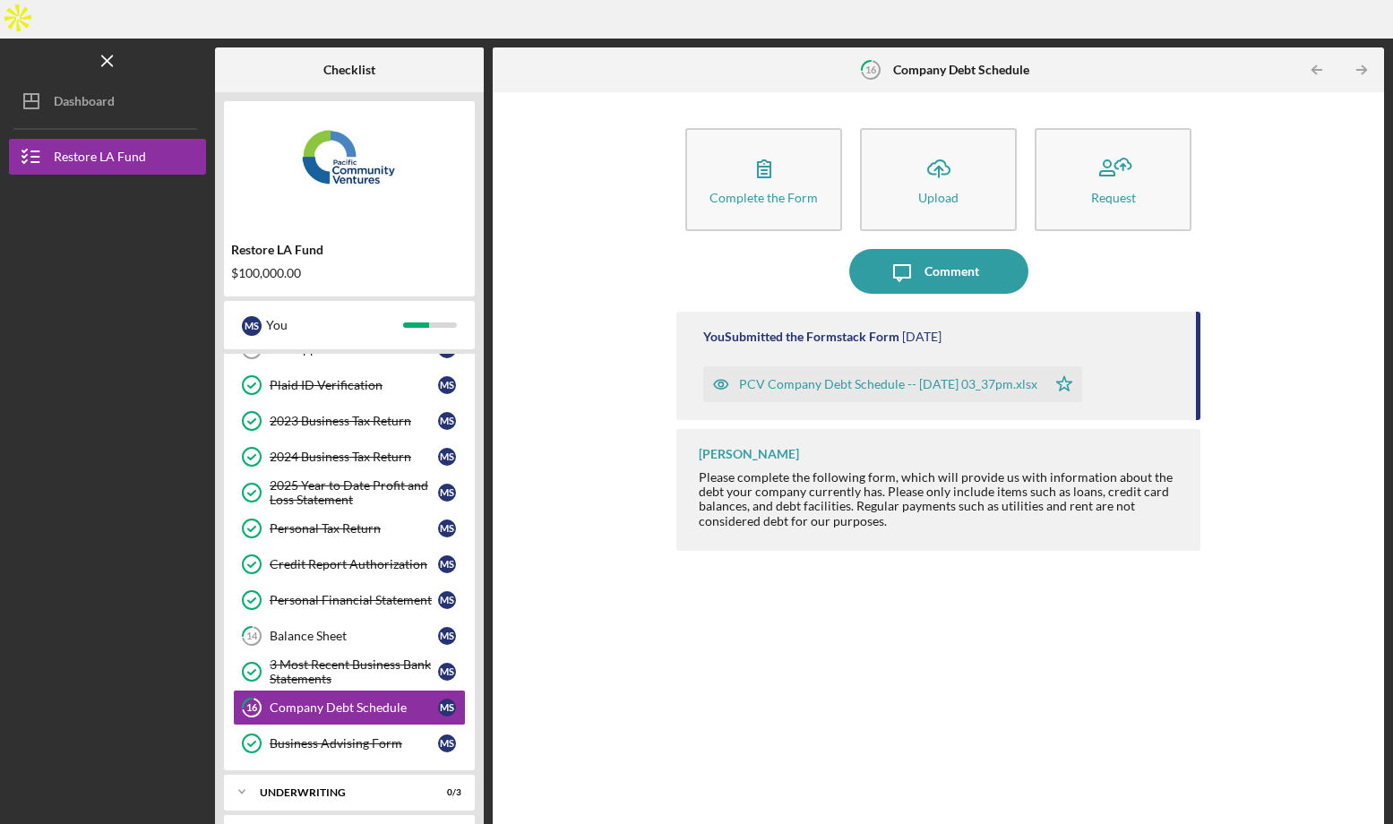
click at [777, 447] on div "[PERSON_NAME]" at bounding box center [749, 454] width 100 height 14
drag, startPoint x: 731, startPoint y: 412, endPoint x: 681, endPoint y: 409, distance: 50.2
click at [681, 429] on div "[PERSON_NAME] Please complete the following form, which will provide us with in…" at bounding box center [938, 489] width 524 height 121
copy div "[PERSON_NAME]"
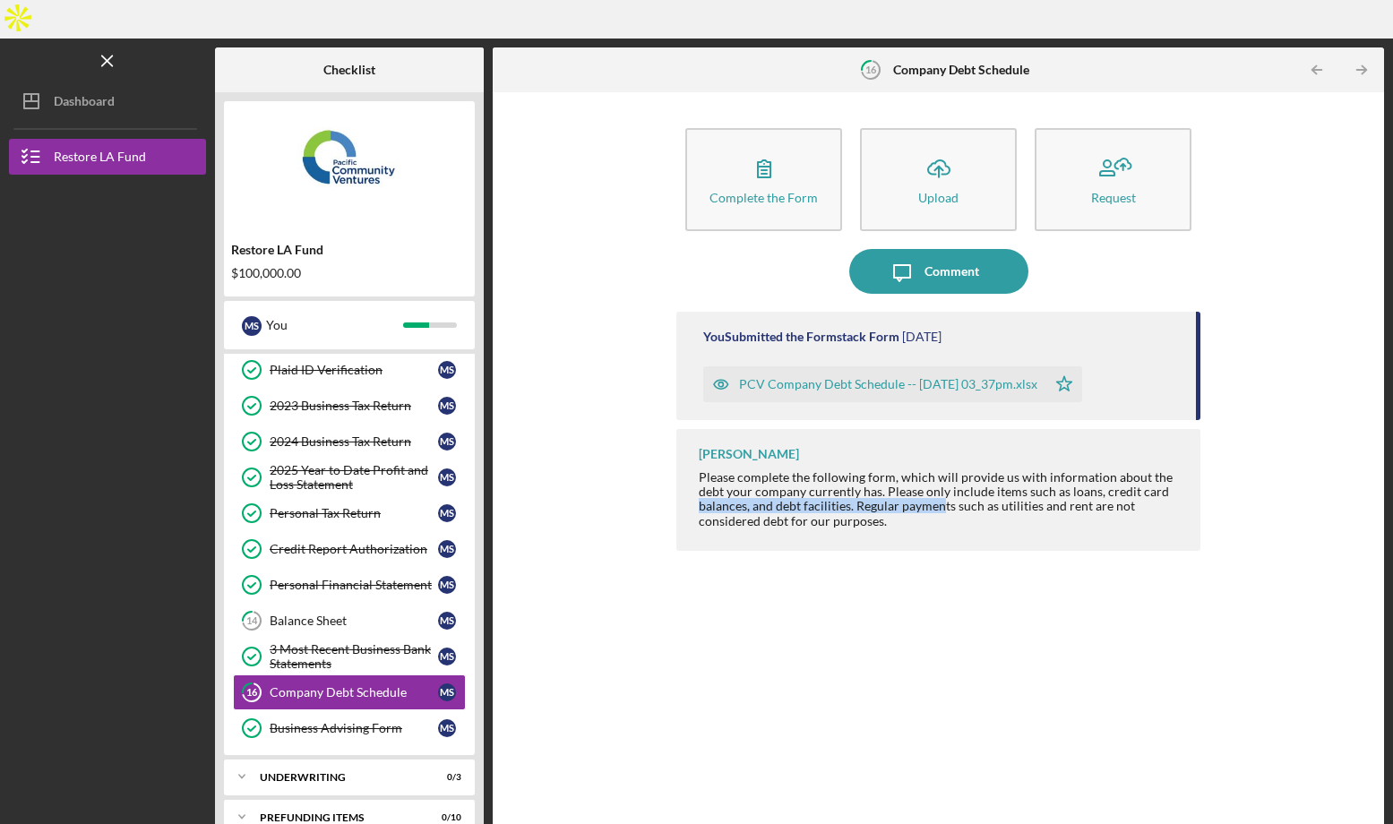
drag, startPoint x: 939, startPoint y: 468, endPoint x: 693, endPoint y: 471, distance: 245.4
click at [695, 471] on div "[PERSON_NAME] Please complete the following form, which will provide us with in…" at bounding box center [938, 489] width 524 height 121
drag, startPoint x: 760, startPoint y: 469, endPoint x: 788, endPoint y: 496, distance: 39.3
click at [760, 470] on div "Please complete the following form, which will provide us with information abou…" at bounding box center [941, 498] width 484 height 57
